Goal: Transaction & Acquisition: Book appointment/travel/reservation

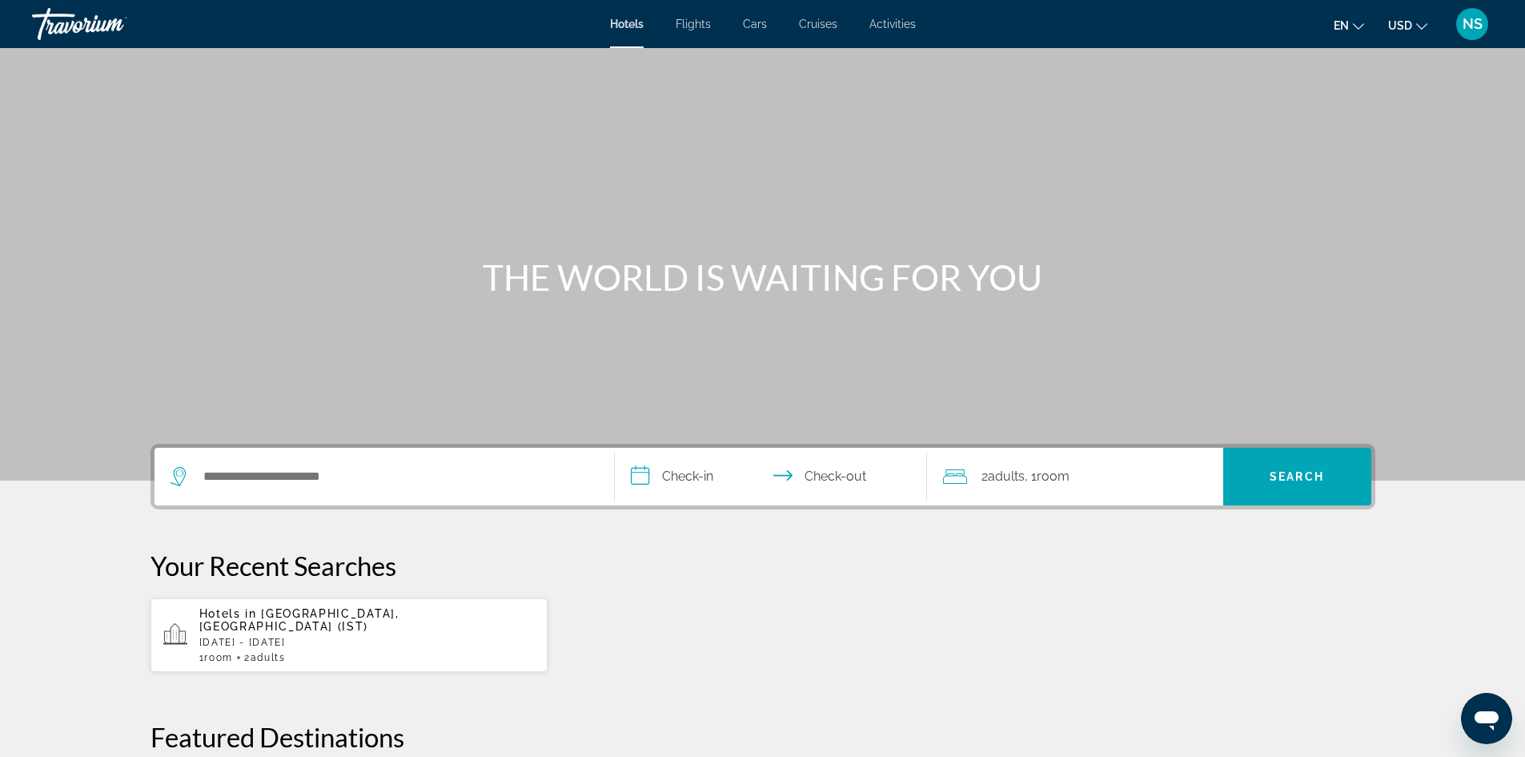
click at [696, 25] on span "Flights" at bounding box center [693, 24] width 35 height 13
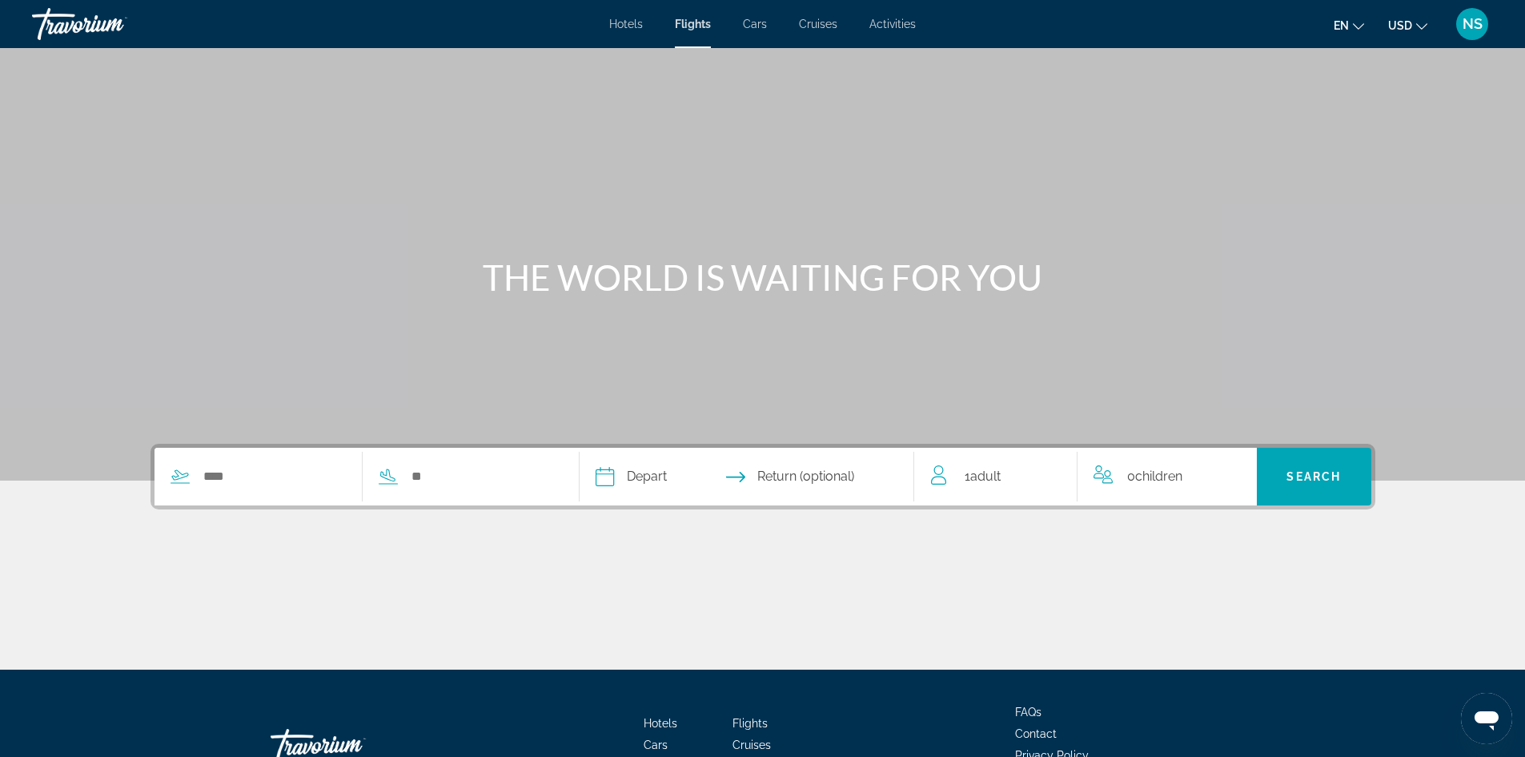
click at [617, 22] on span "Hotels" at bounding box center [626, 24] width 34 height 13
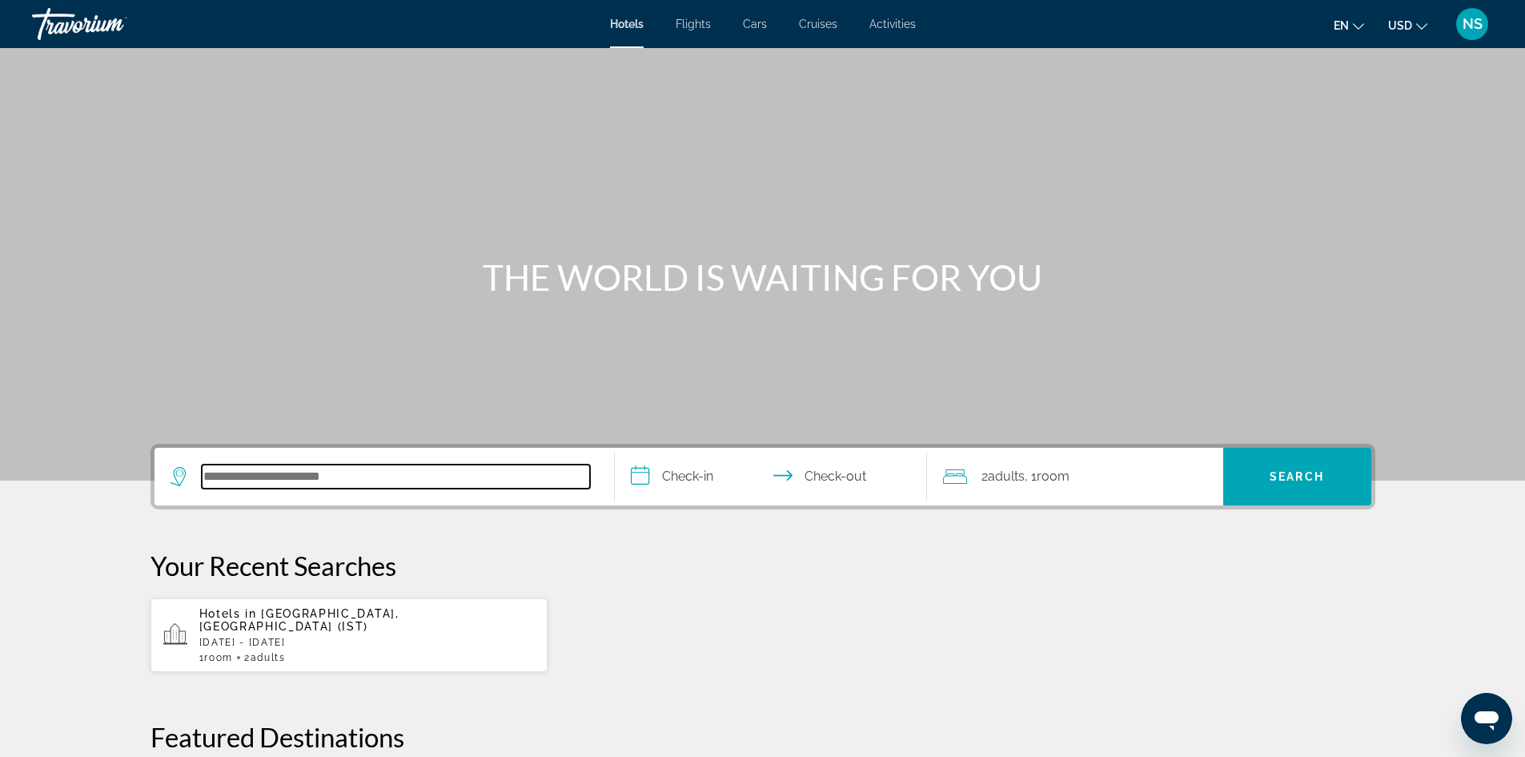
click at [229, 470] on input "Search hotel destination" at bounding box center [396, 476] width 388 height 24
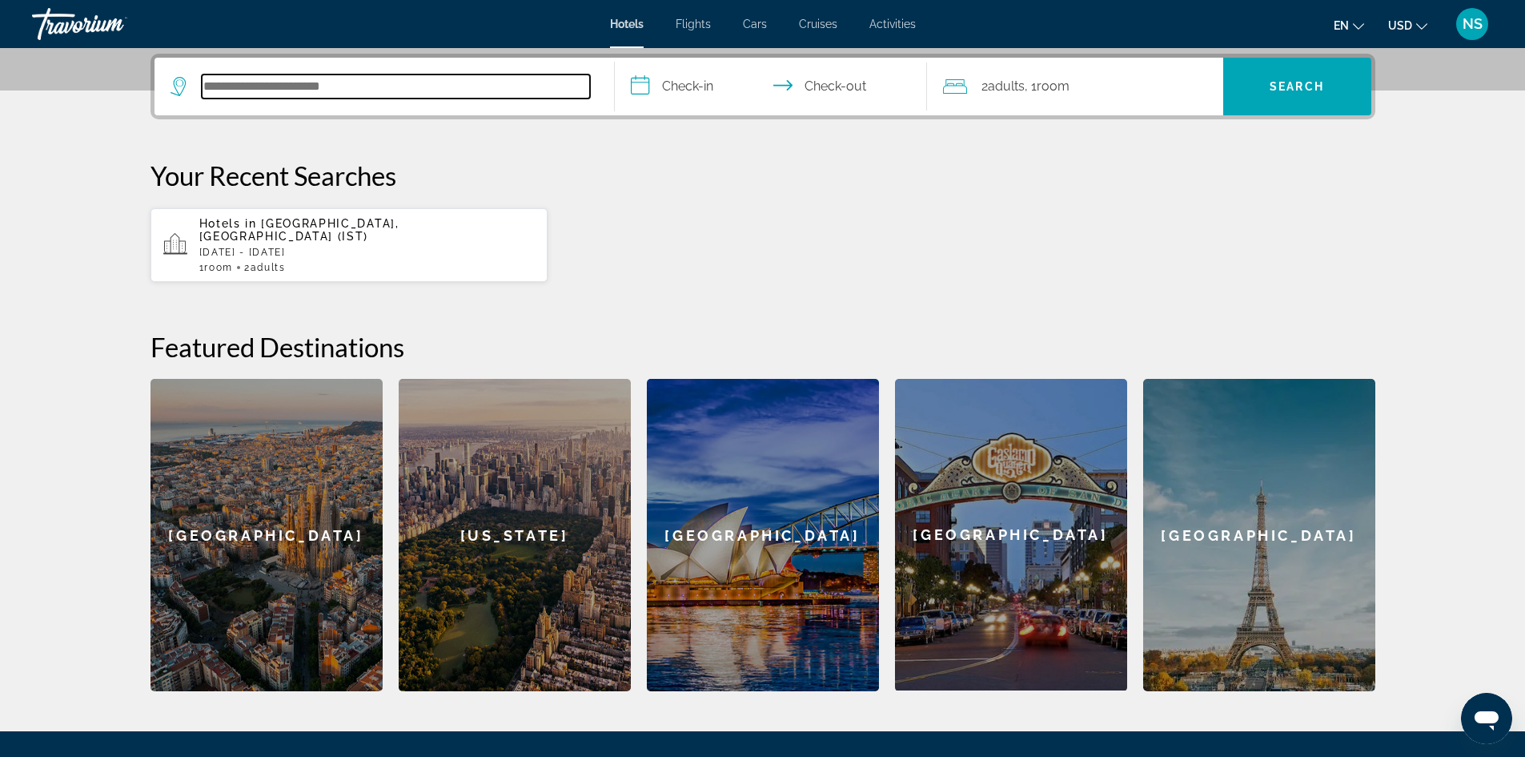
scroll to position [392, 0]
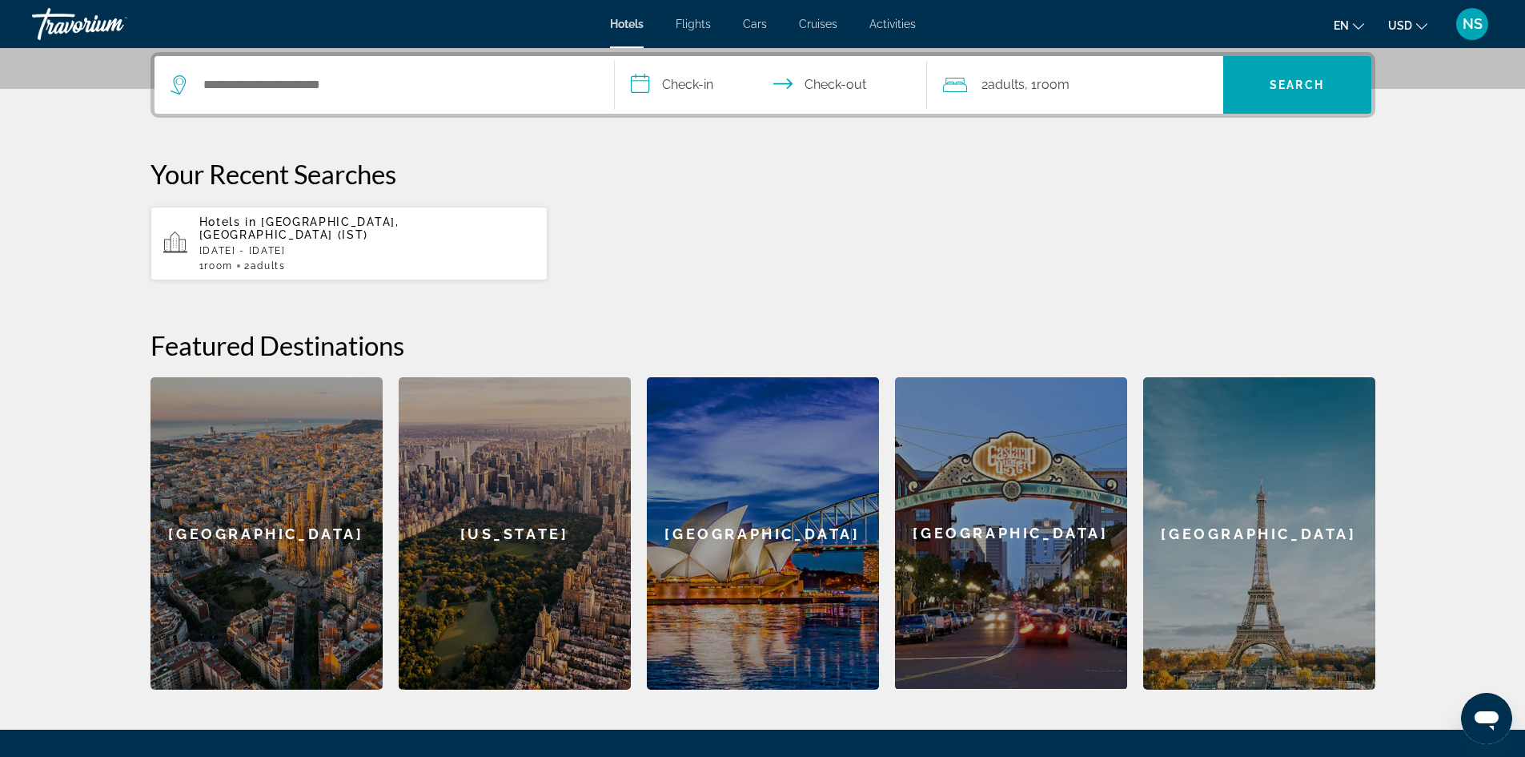
click at [248, 245] on p "[DATE] - [DATE]" at bounding box center [367, 250] width 336 height 11
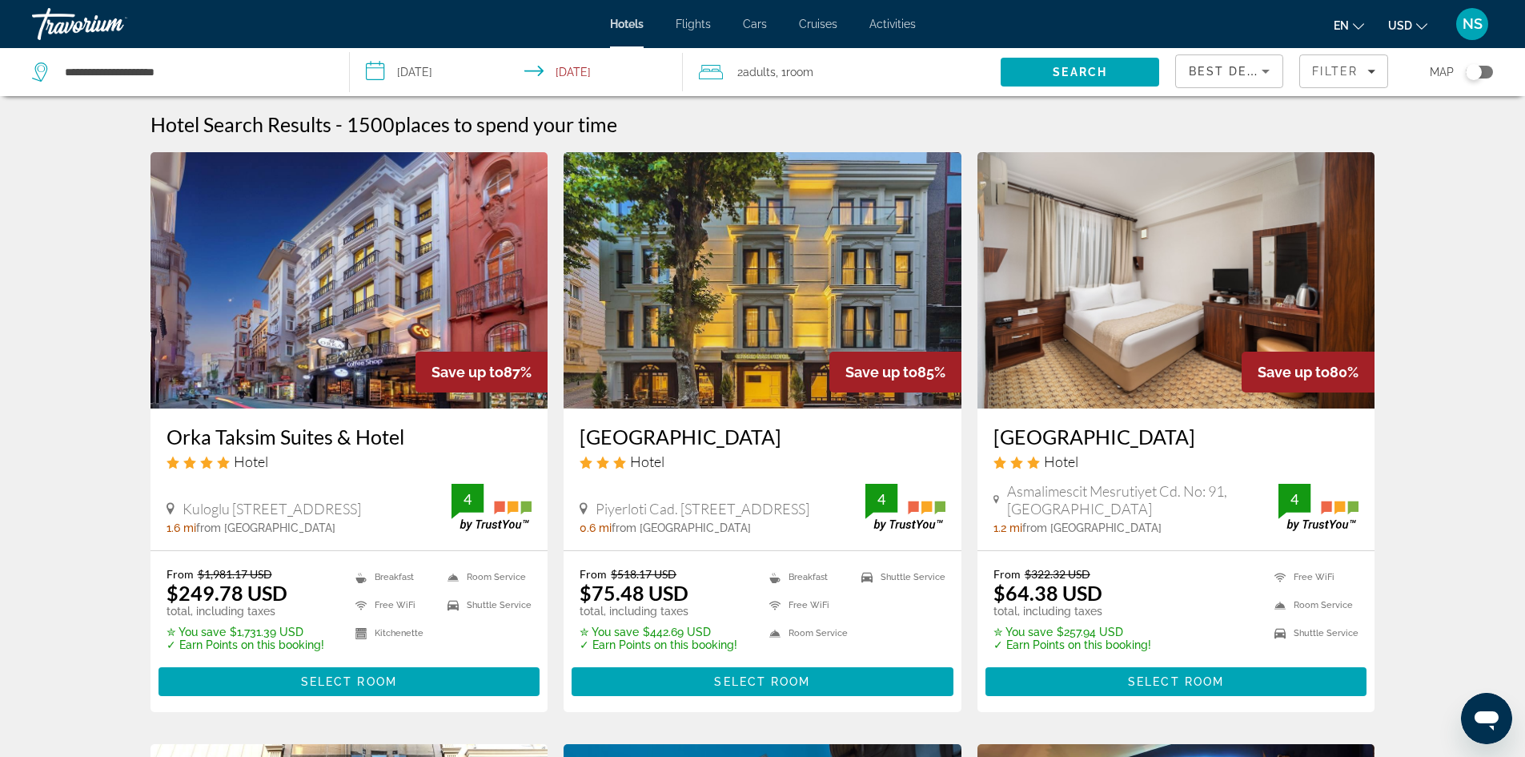
click at [1478, 72] on div "Toggle map" at bounding box center [1474, 72] width 16 height 16
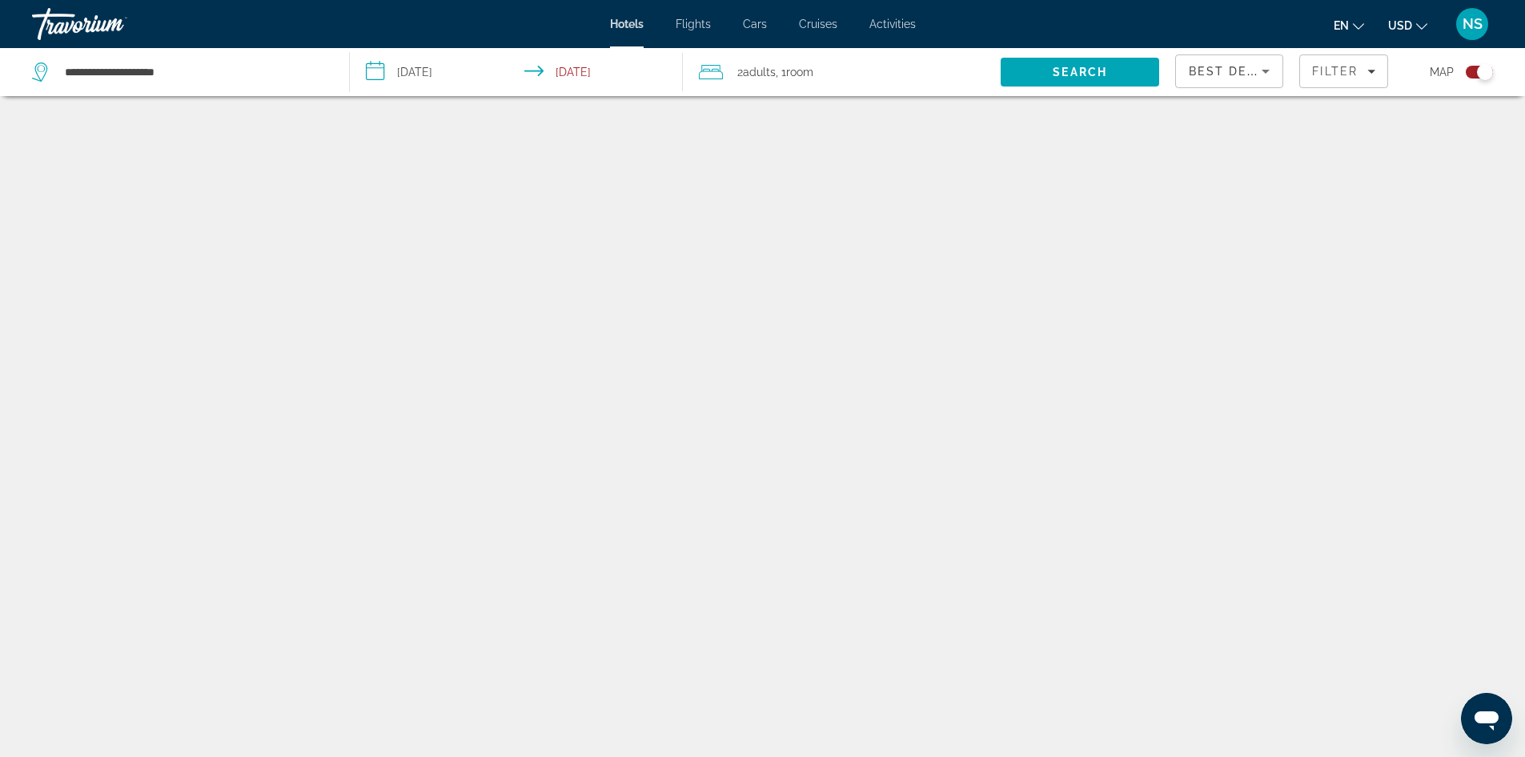
scroll to position [96, 0]
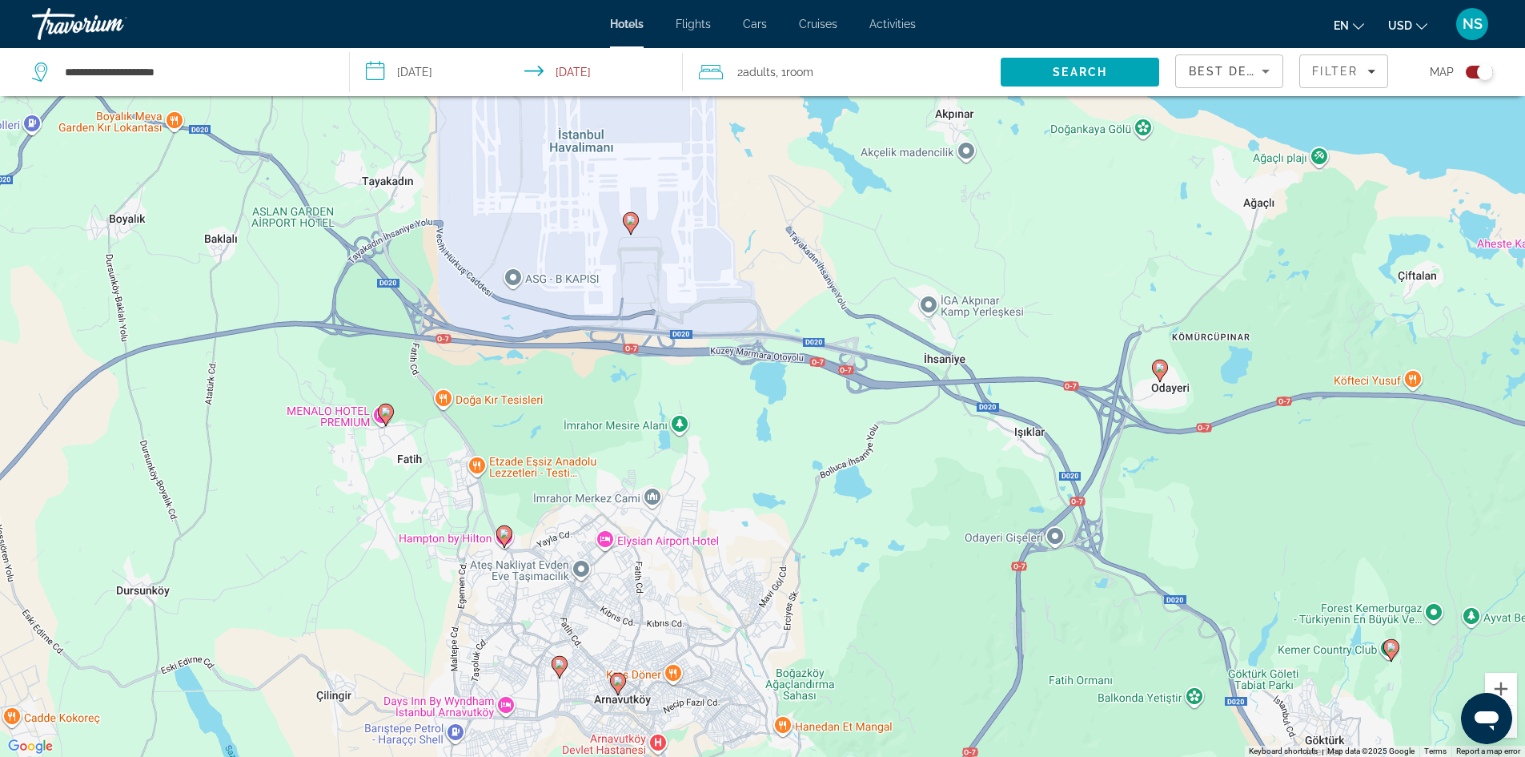
click at [1159, 373] on icon "Main content" at bounding box center [1159, 370] width 14 height 21
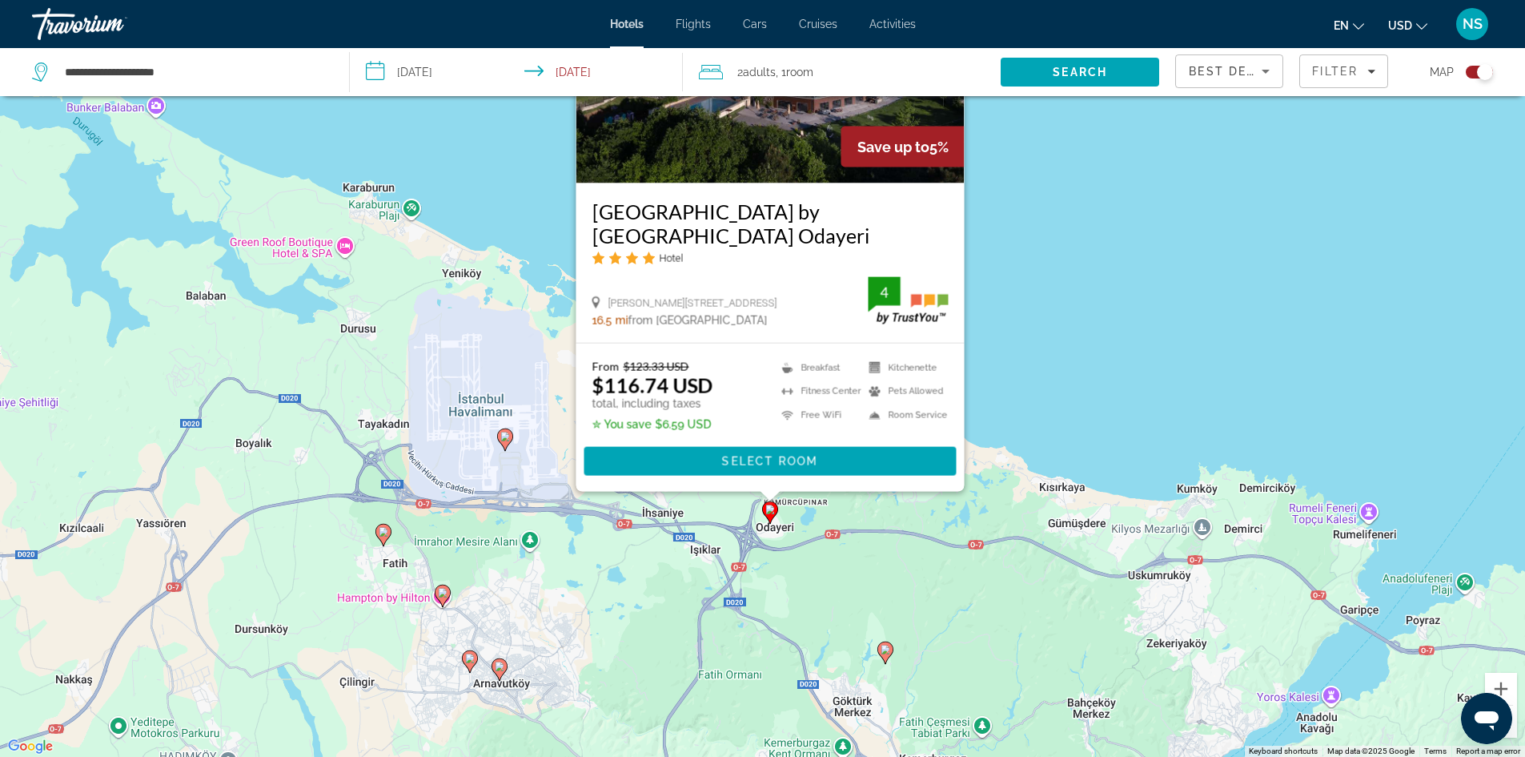
click at [436, 596] on icon "Main content" at bounding box center [442, 595] width 14 height 21
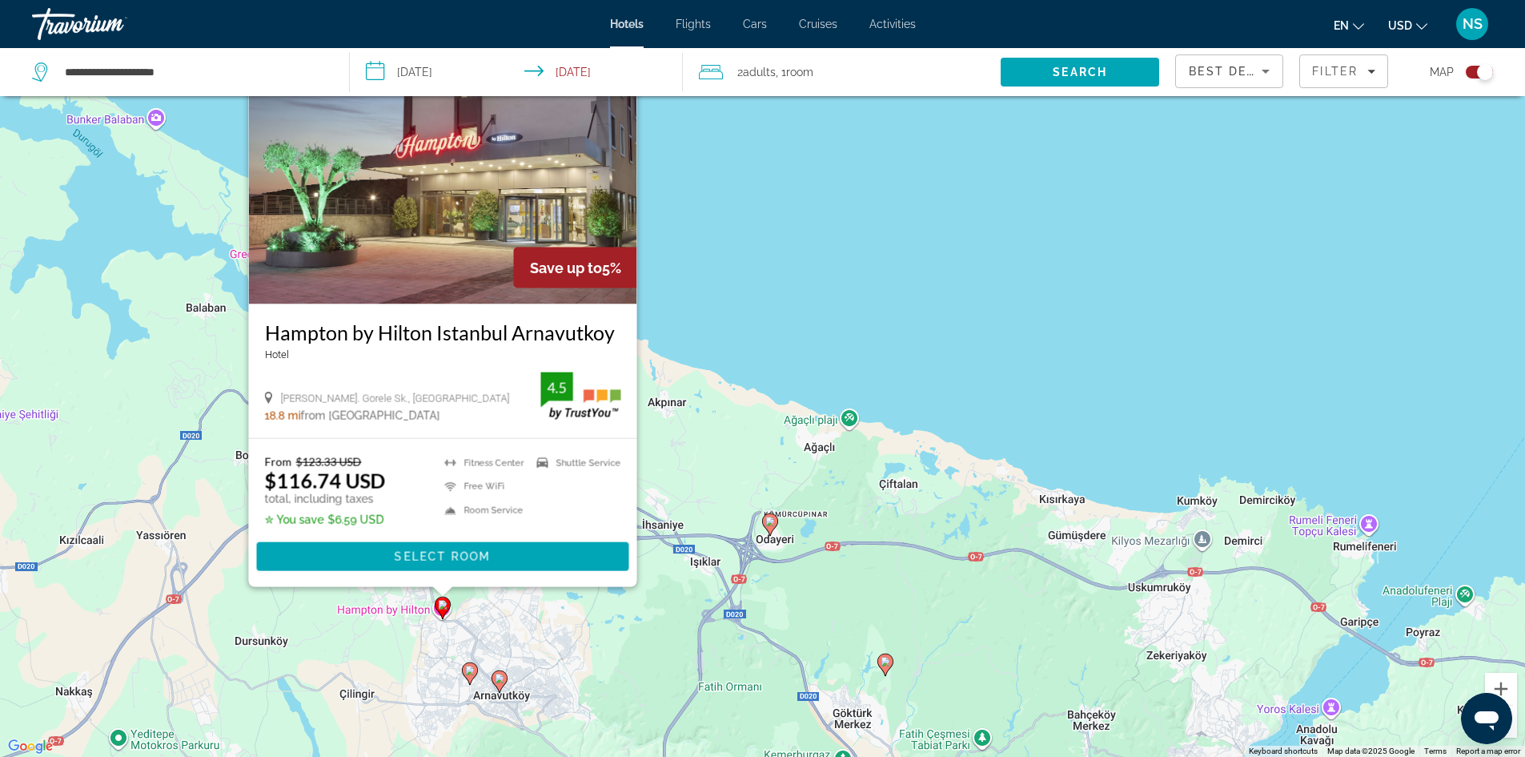
click at [468, 678] on icon "Main content" at bounding box center [469, 672] width 14 height 21
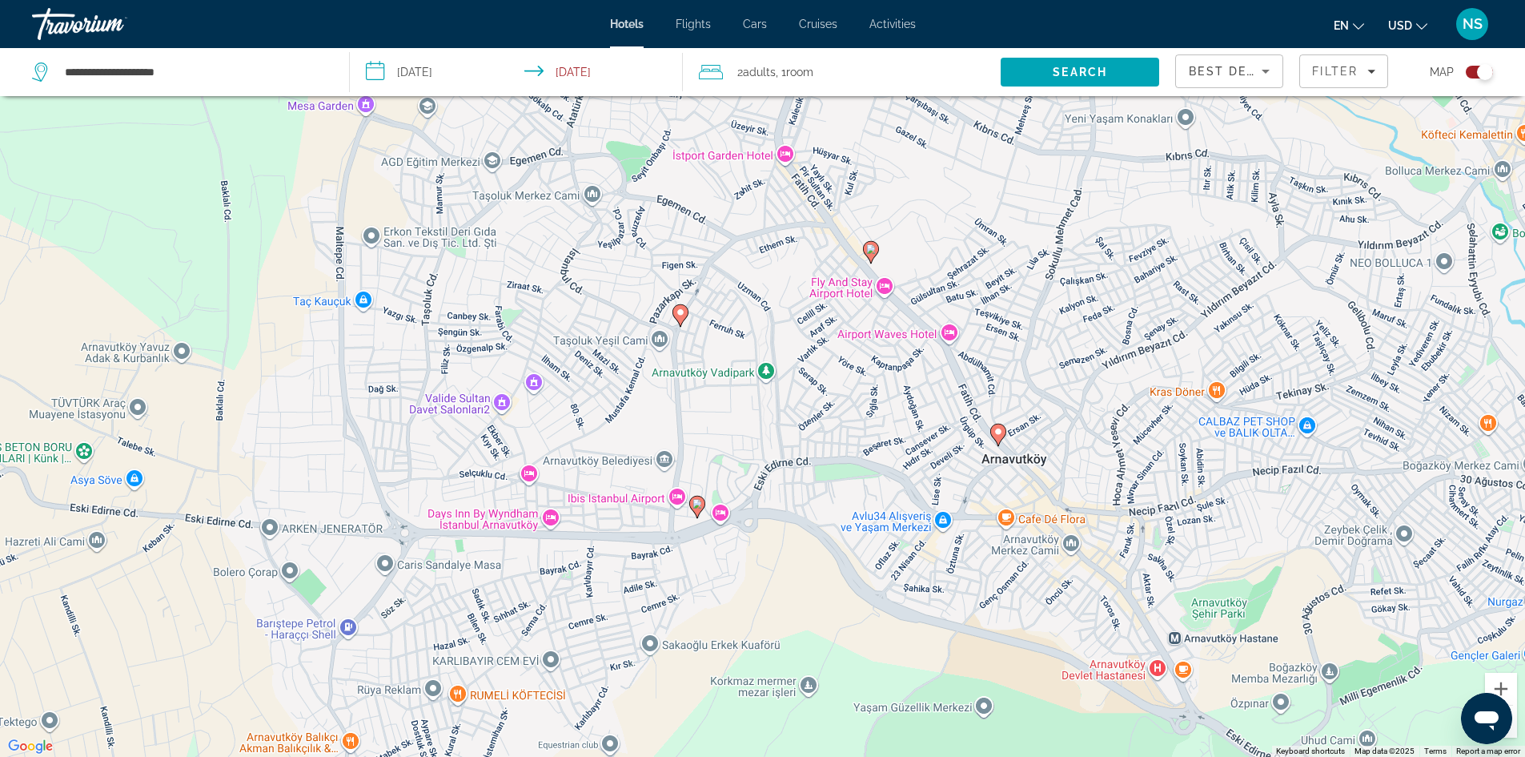
click at [697, 500] on image "Main content" at bounding box center [698, 504] width 10 height 10
